Goal: Contribute content: Add original content to the website for others to see

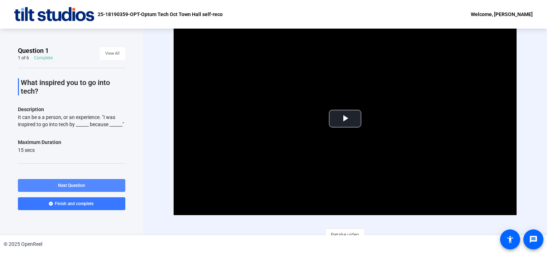
click at [111, 188] on span at bounding box center [71, 185] width 107 height 17
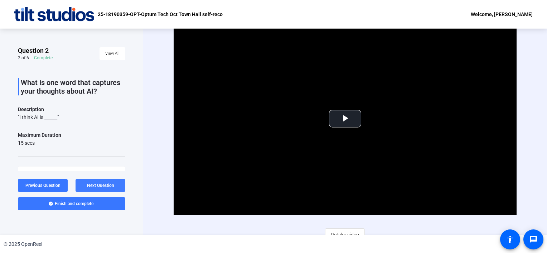
click at [111, 188] on span "Next Question" at bounding box center [100, 185] width 27 height 5
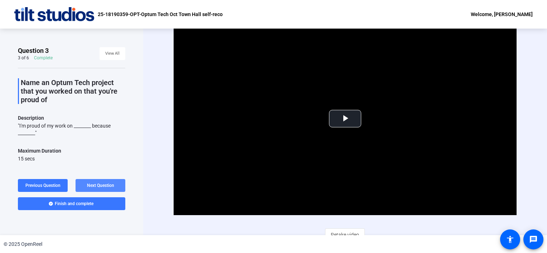
click at [111, 188] on span "Next Question" at bounding box center [100, 185] width 27 height 5
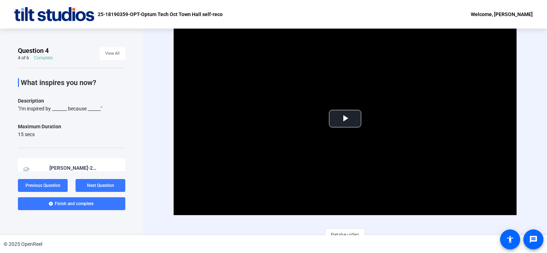
drag, startPoint x: 21, startPoint y: 82, endPoint x: 109, endPoint y: 108, distance: 91.6
click at [109, 108] on div "What inspires you now? Description "I'm inspired by _______ because ______" Max…" at bounding box center [71, 157] width 107 height 179
copy div "What inspires you now? Description "I'm inspired by _______ because ______""
click at [107, 53] on span "View All" at bounding box center [112, 53] width 14 height 11
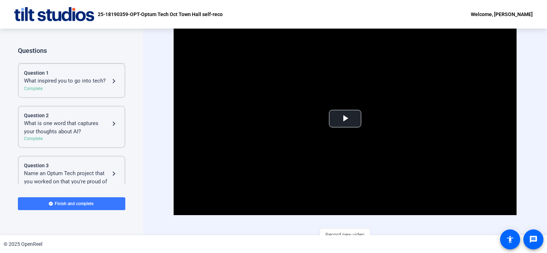
click at [73, 86] on div "Complete" at bounding box center [71, 89] width 95 height 6
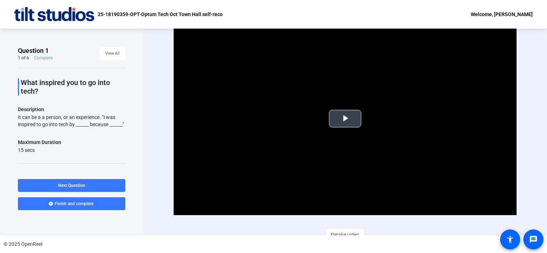
click at [345, 119] on span "Video Player" at bounding box center [345, 119] width 0 height 0
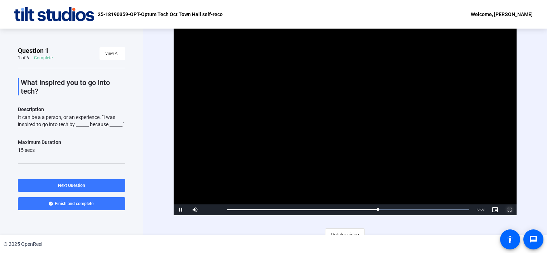
click at [508, 210] on span "Video Player" at bounding box center [509, 210] width 14 height 0
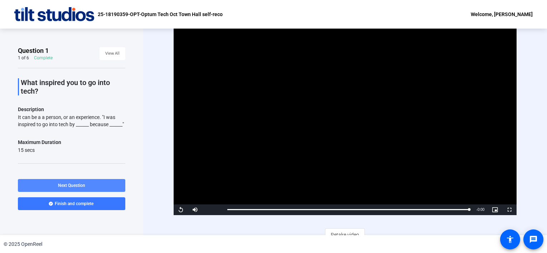
click at [93, 185] on span at bounding box center [71, 185] width 107 height 17
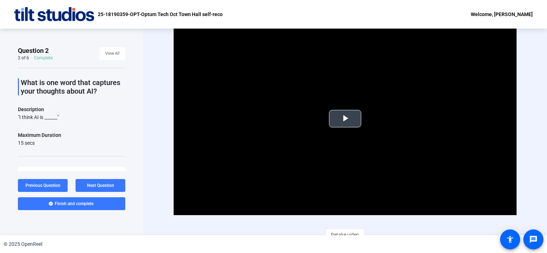
click at [345, 119] on span "Video Player" at bounding box center [345, 119] width 0 height 0
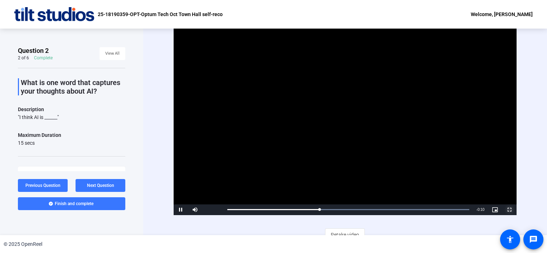
click at [507, 210] on span "Video Player" at bounding box center [509, 210] width 14 height 0
click at [99, 184] on span "Next Question" at bounding box center [100, 185] width 27 height 5
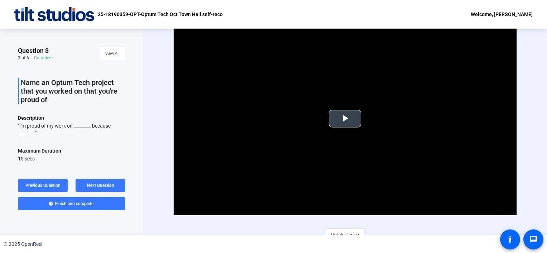
click at [345, 119] on span "Video Player" at bounding box center [345, 119] width 0 height 0
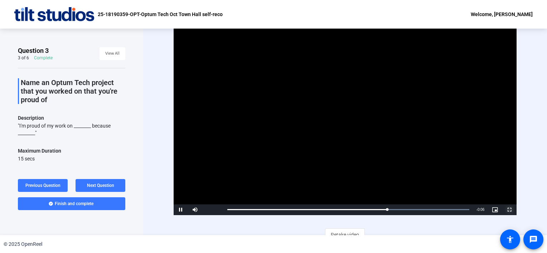
click at [506, 210] on span "Video Player" at bounding box center [509, 210] width 14 height 0
click at [103, 181] on span at bounding box center [101, 185] width 50 height 17
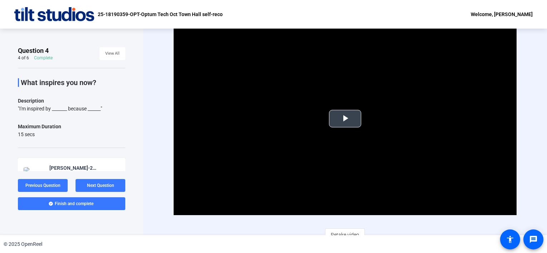
click at [345, 109] on video "Video Player" at bounding box center [345, 119] width 343 height 193
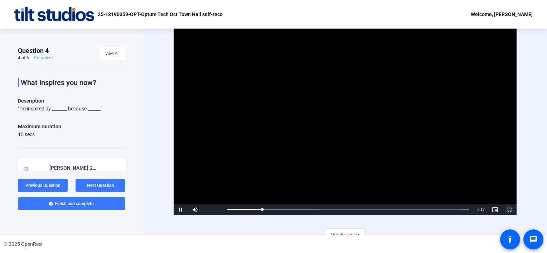
drag, startPoint x: 508, startPoint y: 210, endPoint x: 509, endPoint y: 247, distance: 36.9
click at [508, 210] on span "Video Player" at bounding box center [509, 210] width 14 height 0
click at [47, 187] on span "Previous Question" at bounding box center [42, 185] width 35 height 5
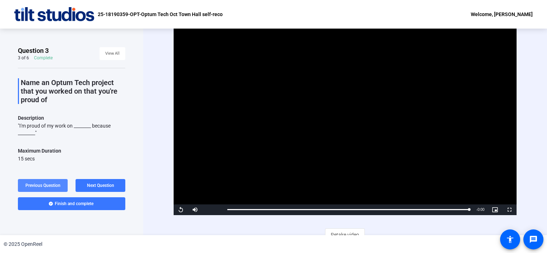
click at [47, 187] on span "Previous Question" at bounding box center [42, 185] width 35 height 5
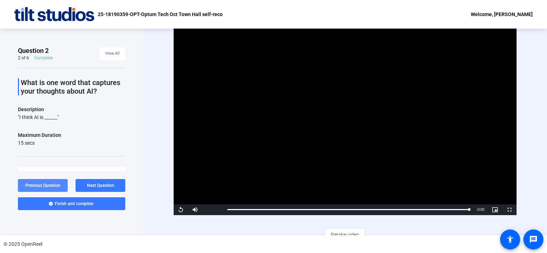
click at [47, 187] on span "Previous Question" at bounding box center [42, 185] width 35 height 5
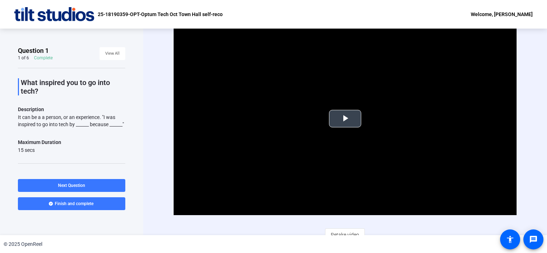
click at [345, 119] on span "Video Player" at bounding box center [345, 119] width 0 height 0
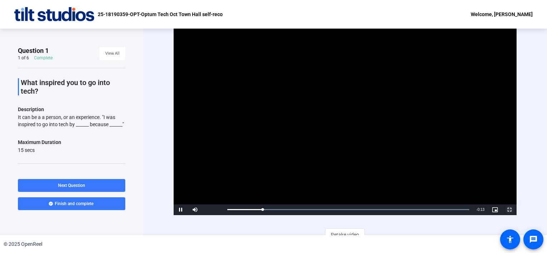
click at [505, 210] on span "Video Player" at bounding box center [509, 210] width 14 height 0
click at [91, 180] on span at bounding box center [71, 185] width 107 height 17
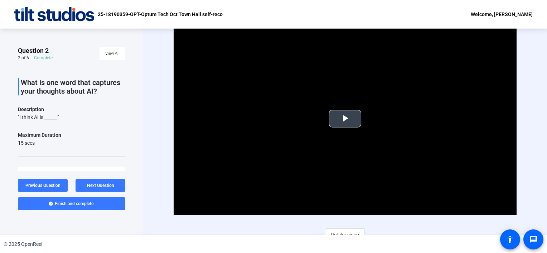
click at [345, 119] on span "Video Player" at bounding box center [345, 119] width 0 height 0
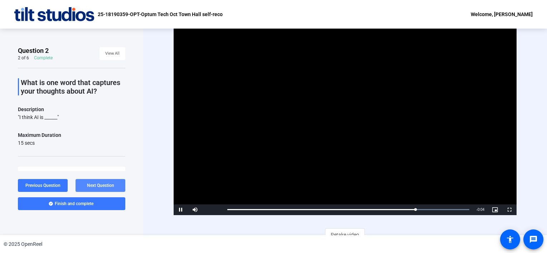
click at [110, 184] on span "Next Question" at bounding box center [100, 185] width 27 height 5
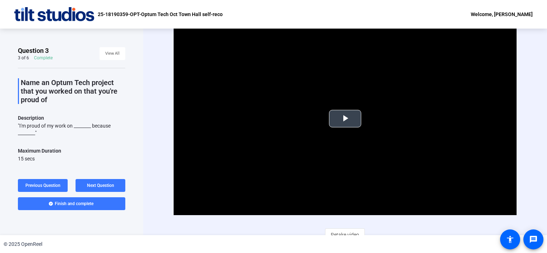
click at [345, 119] on span "Video Player" at bounding box center [345, 119] width 0 height 0
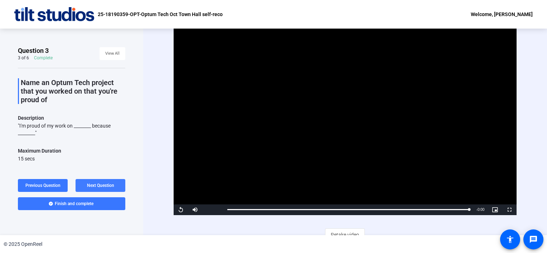
click at [94, 183] on span "Next Question" at bounding box center [100, 186] width 27 height 6
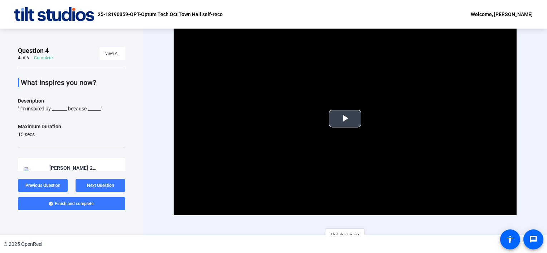
click at [345, 119] on span "Video Player" at bounding box center [345, 119] width 0 height 0
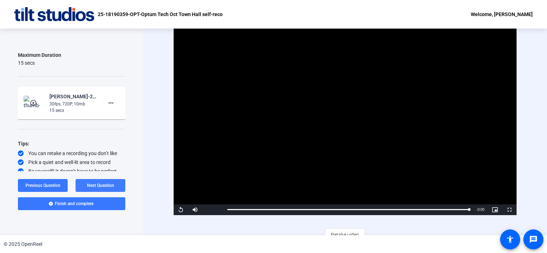
click at [114, 180] on span at bounding box center [101, 185] width 50 height 17
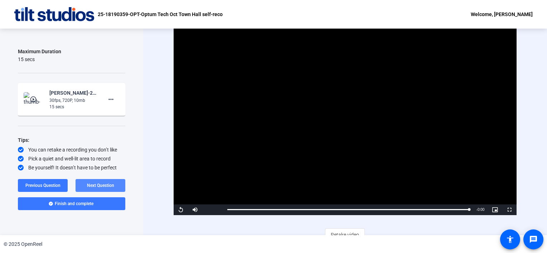
scroll to position [63, 0]
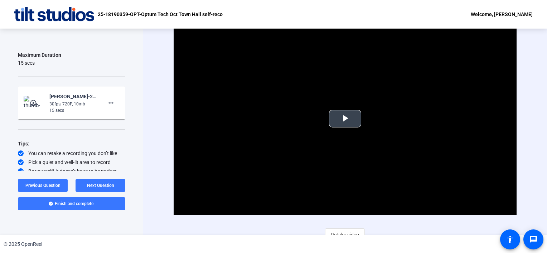
click at [345, 119] on span "Video Player" at bounding box center [345, 119] width 0 height 0
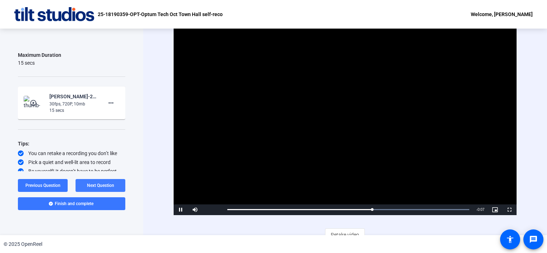
click at [106, 185] on span "Next Question" at bounding box center [100, 185] width 27 height 5
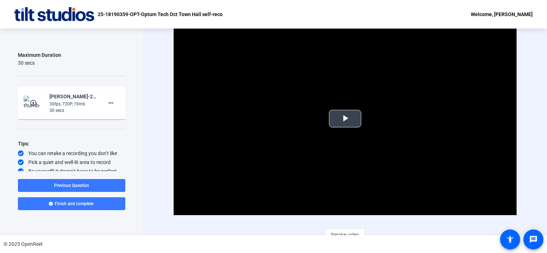
click at [345, 119] on span "Video Player" at bounding box center [345, 119] width 0 height 0
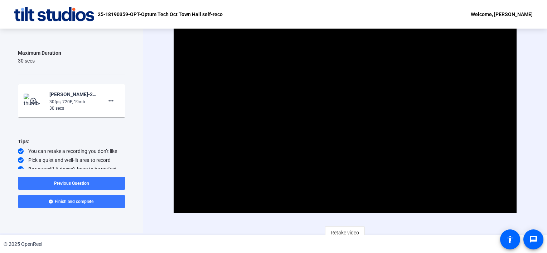
scroll to position [0, 0]
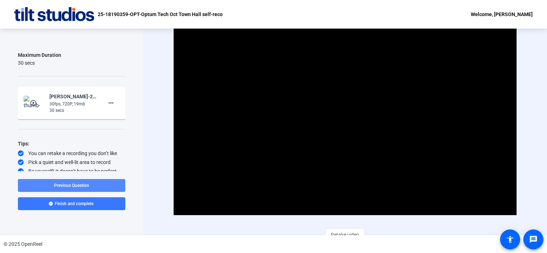
click at [83, 187] on span "Previous Question" at bounding box center [71, 185] width 35 height 5
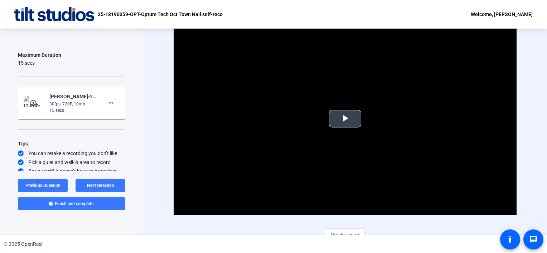
click at [345, 119] on span "Video Player" at bounding box center [345, 119] width 0 height 0
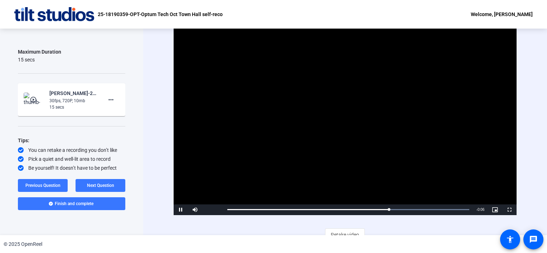
scroll to position [7, 0]
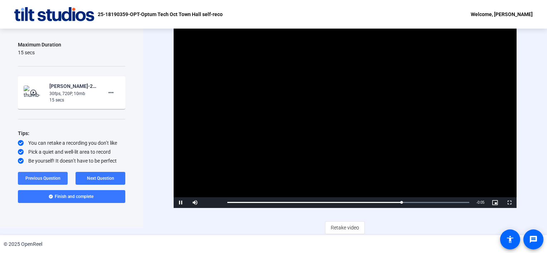
click at [45, 176] on span "Previous Question" at bounding box center [42, 178] width 35 height 5
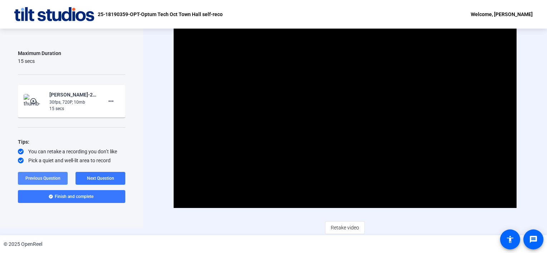
scroll to position [74, 0]
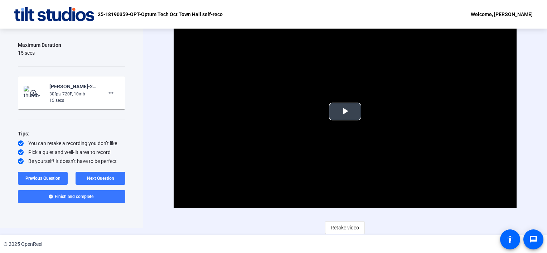
click at [345, 112] on span "Video Player" at bounding box center [345, 112] width 0 height 0
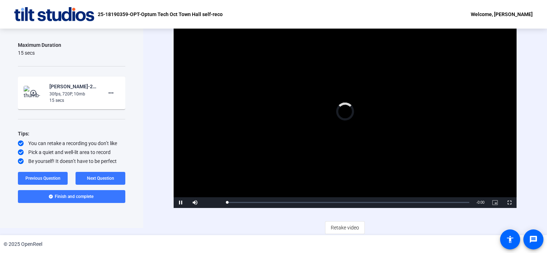
scroll to position [0, 0]
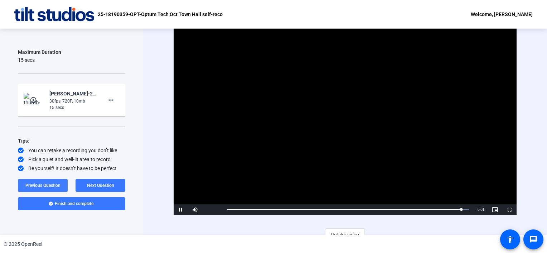
click at [45, 183] on span "Previous Question" at bounding box center [42, 185] width 35 height 5
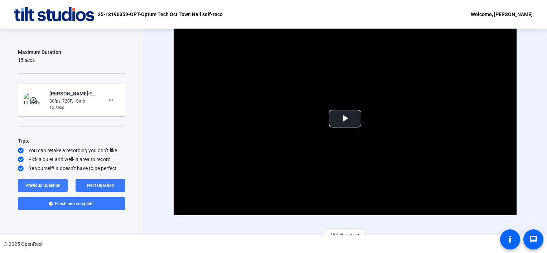
click at [52, 187] on span "Previous Question" at bounding box center [42, 185] width 35 height 5
click at [56, 188] on span "Previous Question" at bounding box center [42, 185] width 35 height 5
click at [345, 119] on span "Video Player" at bounding box center [345, 119] width 0 height 0
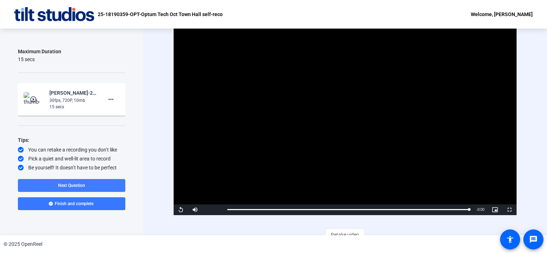
click at [91, 186] on span at bounding box center [71, 185] width 107 height 17
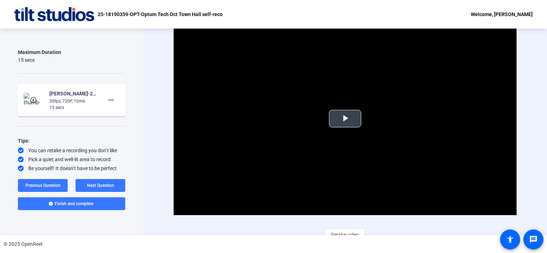
click at [345, 119] on span "Video Player" at bounding box center [345, 119] width 0 height 0
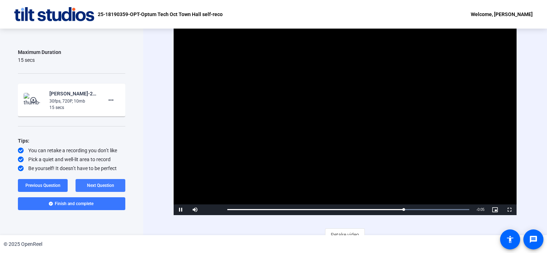
click at [116, 187] on span at bounding box center [101, 185] width 50 height 17
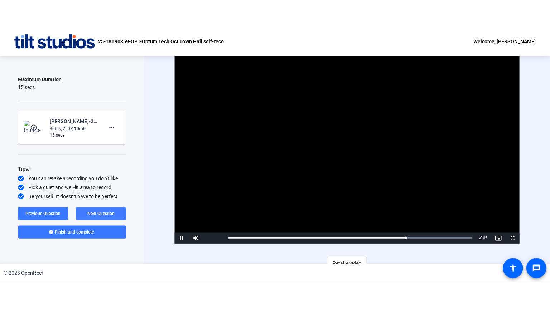
scroll to position [99, 0]
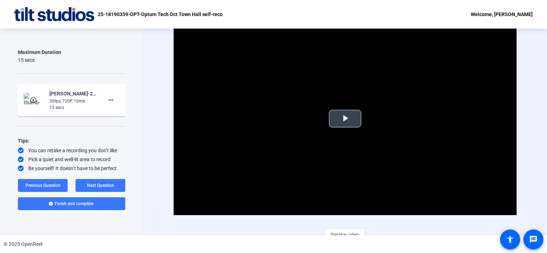
click at [345, 119] on span "Video Player" at bounding box center [345, 119] width 0 height 0
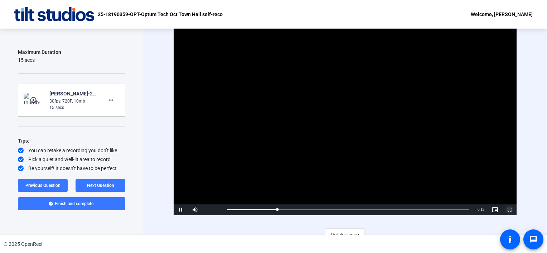
click at [505, 210] on span "Video Player" at bounding box center [509, 210] width 14 height 0
click at [109, 186] on span "Next Question" at bounding box center [100, 185] width 27 height 5
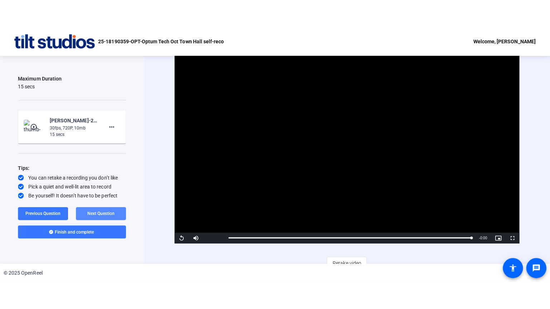
scroll to position [74, 0]
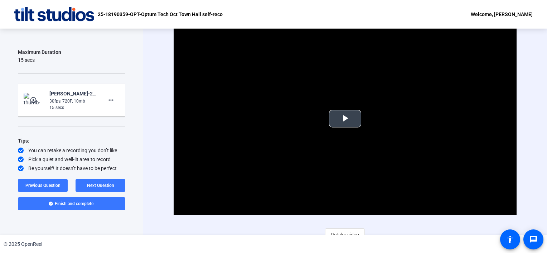
click at [345, 119] on span "Video Player" at bounding box center [345, 119] width 0 height 0
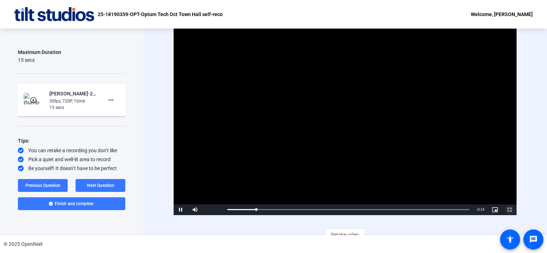
click at [508, 210] on span "Video Player" at bounding box center [509, 210] width 14 height 0
click at [177, 210] on span "Video Player" at bounding box center [181, 210] width 14 height 0
click at [509, 210] on span "Video Player" at bounding box center [509, 210] width 14 height 0
click at [109, 183] on span "Next Question" at bounding box center [100, 186] width 27 height 6
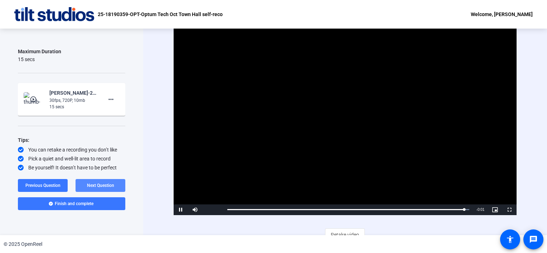
scroll to position [66, 0]
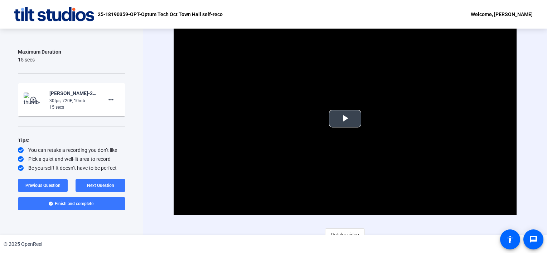
click at [345, 119] on span "Video Player" at bounding box center [345, 119] width 0 height 0
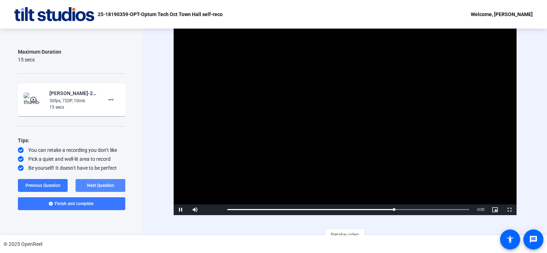
click at [100, 184] on span "Next Question" at bounding box center [100, 185] width 27 height 5
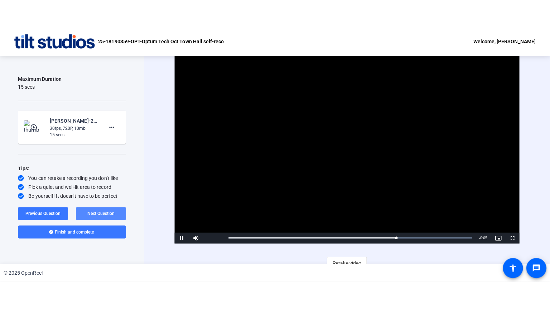
scroll to position [82, 0]
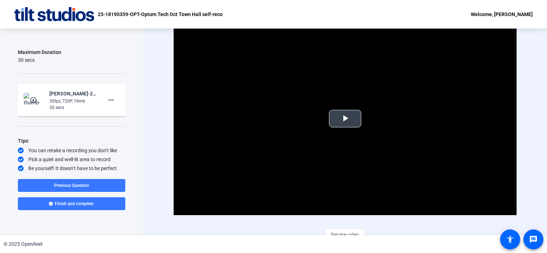
click at [344, 127] on video "Video Player" at bounding box center [345, 119] width 343 height 193
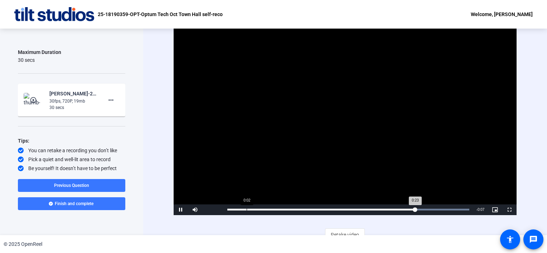
click at [247, 210] on div "0:02" at bounding box center [247, 210] width 0 height 2
click at [234, 210] on div "Loaded : 100.00% 0:00 0:03" at bounding box center [348, 210] width 249 height 11
click at [508, 210] on span "Video Player" at bounding box center [509, 210] width 14 height 0
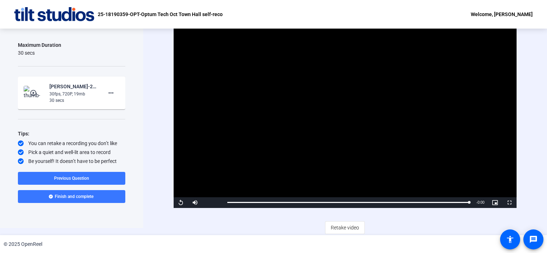
click at [33, 92] on mat-icon "play_circle_outline" at bounding box center [34, 92] width 9 height 7
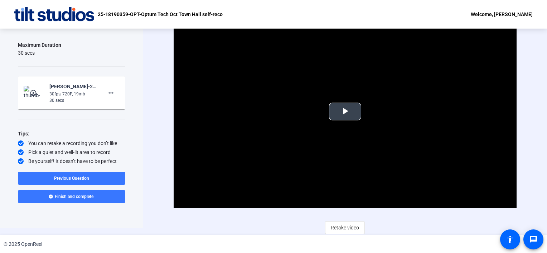
click at [345, 112] on span "Video Player" at bounding box center [345, 112] width 0 height 0
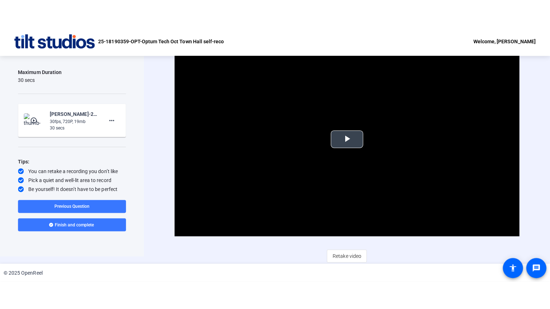
scroll to position [0, 0]
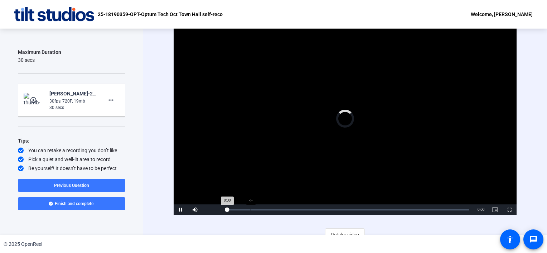
click at [251, 209] on div "-:-" at bounding box center [251, 210] width 0 height 2
click at [251, 209] on div "Loaded : 100.00% 0:03 0:00" at bounding box center [348, 210] width 242 height 2
click at [507, 210] on span "Video Player" at bounding box center [509, 210] width 14 height 0
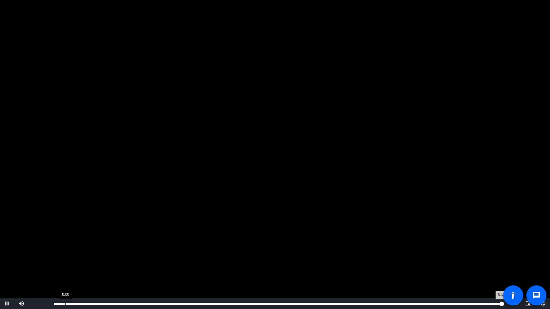
click at [65, 253] on div "0:00" at bounding box center [65, 304] width 0 height 2
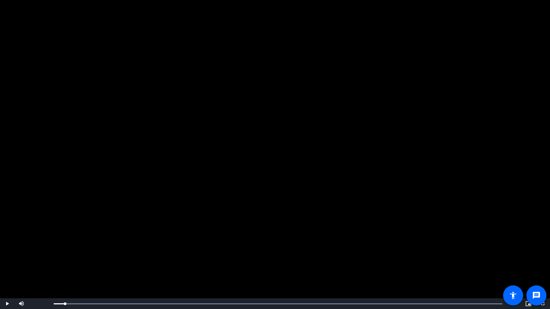
click at [113, 253] on video "Video Player" at bounding box center [275, 154] width 550 height 309
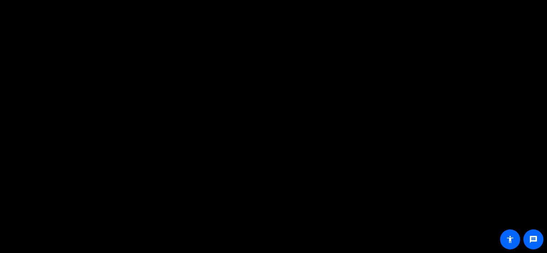
scroll to position [0, 0]
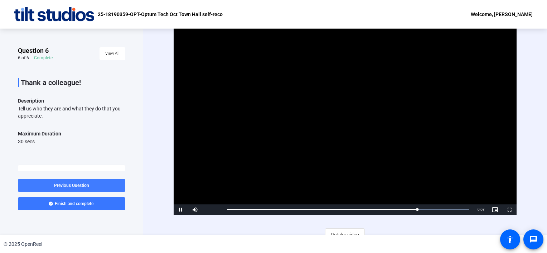
click at [72, 183] on span "Previous Question" at bounding box center [71, 185] width 35 height 5
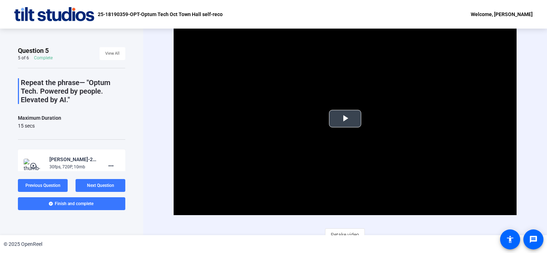
click at [345, 119] on span "Video Player" at bounding box center [345, 119] width 0 height 0
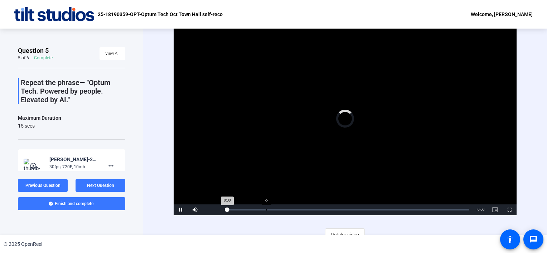
click at [266, 209] on div "-:-" at bounding box center [266, 210] width 0 height 2
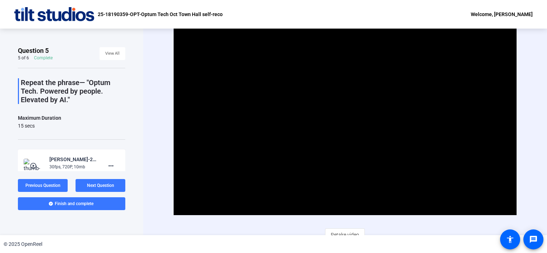
drag, startPoint x: 120, startPoint y: 45, endPoint x: 119, endPoint y: 35, distance: 10.8
click at [119, 35] on div "Question 5 5 of 6 Complete View All Repeat the phrase— "Optum Tech. Powered by …" at bounding box center [71, 132] width 143 height 207
click at [112, 54] on span "View All" at bounding box center [112, 53] width 14 height 11
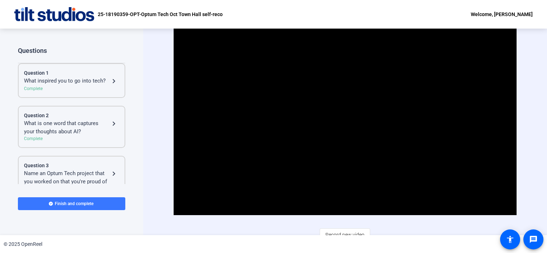
click at [79, 87] on div "Complete" at bounding box center [71, 89] width 95 height 6
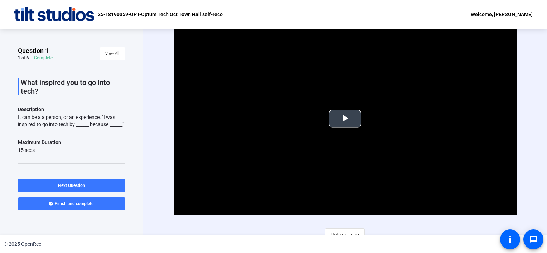
click at [345, 119] on span "Video Player" at bounding box center [345, 119] width 0 height 0
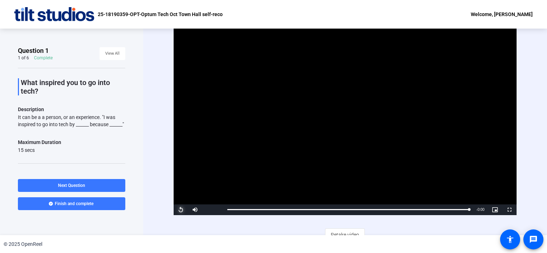
click at [178, 210] on span "Video Player" at bounding box center [181, 210] width 14 height 0
click at [508, 210] on span "Video Player" at bounding box center [509, 210] width 14 height 0
